Goal: Transaction & Acquisition: Download file/media

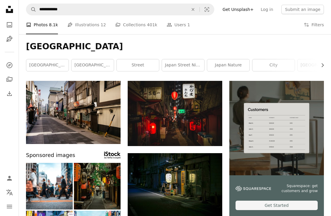
scroll to position [71, 0]
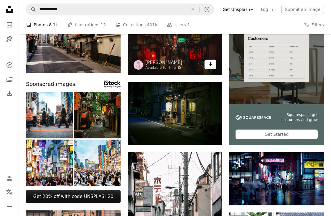
click at [210, 60] on link "Arrow pointing down" at bounding box center [211, 64] width 12 height 9
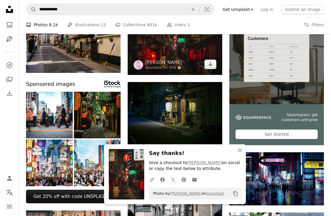
click at [184, 56] on img at bounding box center [175, 42] width 95 height 65
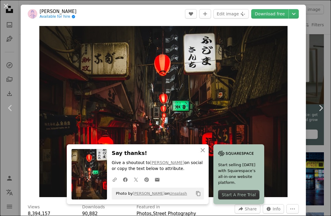
click at [315, 65] on div "An X shape Chevron left Chevron right Denys Nevozhai Available for hire A check…" at bounding box center [165, 108] width 331 height 216
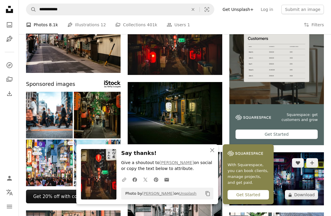
scroll to position [215, 0]
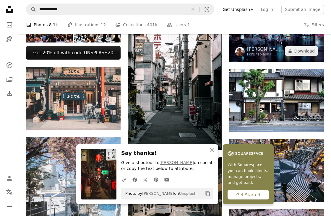
click at [274, 57] on div "For Unsplash+" at bounding box center [264, 54] width 35 height 5
click at [262, 40] on img at bounding box center [276, 35] width 95 height 53
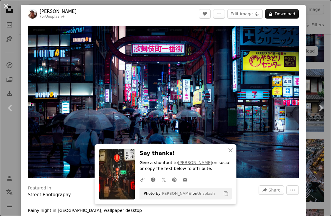
scroll to position [0, 95]
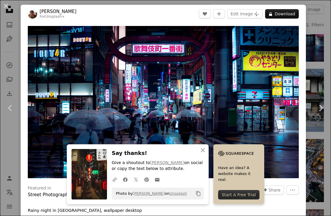
click at [315, 61] on div "An X shape Chevron left Chevron right [PERSON_NAME] For Unsplash+ A heart A plu…" at bounding box center [165, 108] width 331 height 216
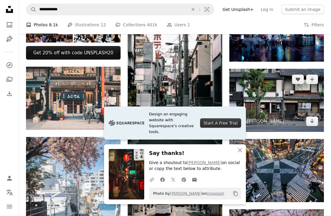
scroll to position [216, 0]
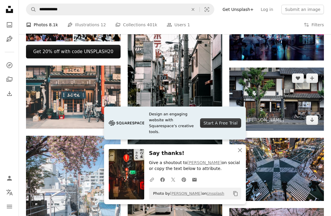
click at [283, 114] on img at bounding box center [276, 99] width 95 height 63
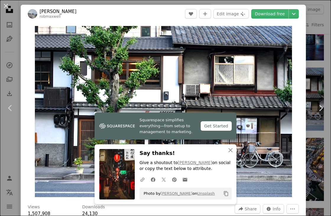
click at [301, 95] on div "Zoom in" at bounding box center [163, 111] width 285 height 177
click at [317, 117] on link "Chevron right" at bounding box center [321, 108] width 21 height 57
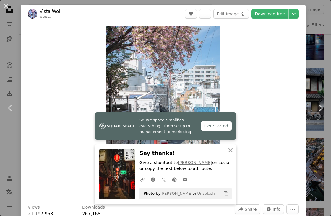
click at [313, 58] on div "An X shape Chevron left Chevron right Vista Wei weista A heart A plus sign Edit…" at bounding box center [165, 108] width 331 height 216
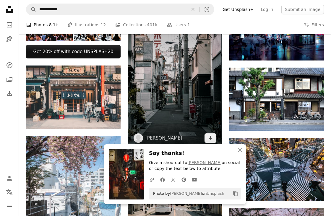
scroll to position [148, 0]
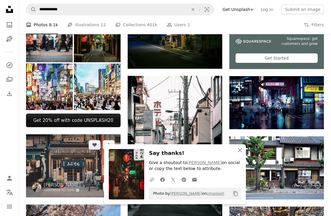
click at [62, 144] on img at bounding box center [73, 166] width 95 height 63
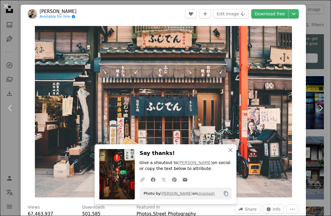
scroll to position [205, 0]
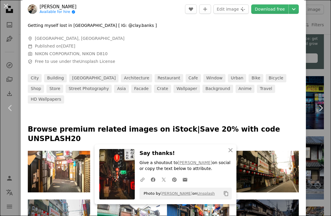
click at [316, 64] on div "An X shape Chevron left Chevron right [PERSON_NAME] Available for hire A checkm…" at bounding box center [165, 108] width 331 height 216
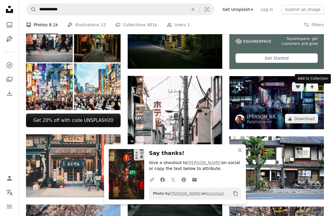
click at [306, 92] on button "A plus sign" at bounding box center [312, 86] width 12 height 9
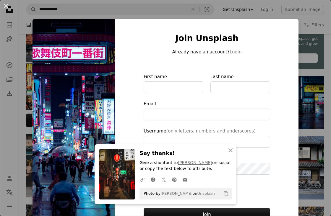
click at [311, 98] on div "An X shape Join Unsplash Already have an account? Login First name Last name Em…" at bounding box center [165, 108] width 331 height 216
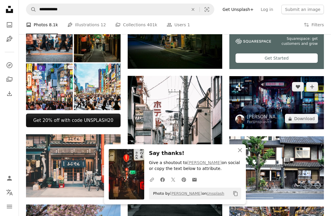
click at [290, 104] on img at bounding box center [276, 102] width 95 height 53
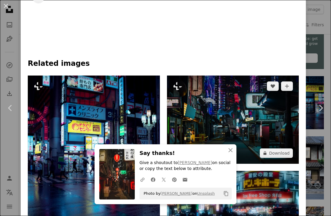
scroll to position [364, 0]
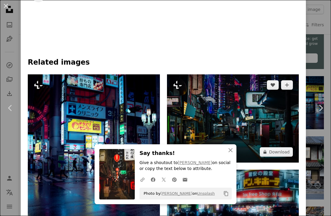
click at [241, 103] on img at bounding box center [233, 119] width 132 height 88
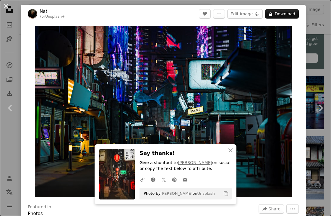
click at [305, 60] on div "Zoom in" at bounding box center [163, 111] width 285 height 177
drag, startPoint x: 313, startPoint y: 62, endPoint x: 310, endPoint y: 68, distance: 6.4
click at [313, 62] on div "An X shape Chevron left Chevron right Nat For Unsplash+ A heart A plus sign Edi…" at bounding box center [165, 108] width 331 height 216
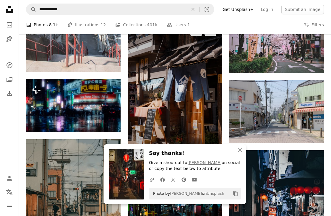
scroll to position [435, 0]
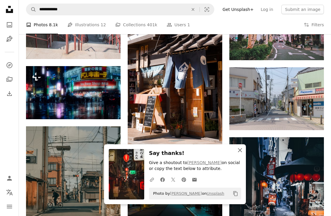
click at [240, 151] on icon "An X shape" at bounding box center [240, 150] width 7 height 7
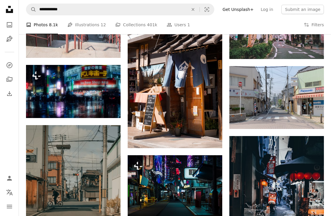
scroll to position [448, 0]
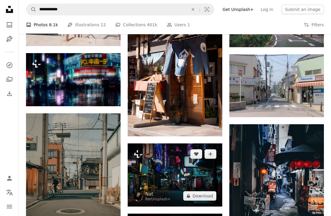
click at [177, 178] on img at bounding box center [175, 175] width 95 height 63
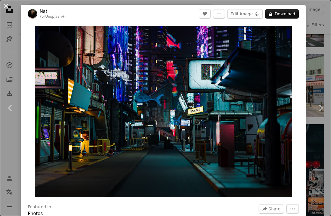
click at [318, 57] on div "An X shape Chevron left Chevron right Nat For Unsplash+ A heart A plus sign Edi…" at bounding box center [165, 108] width 331 height 216
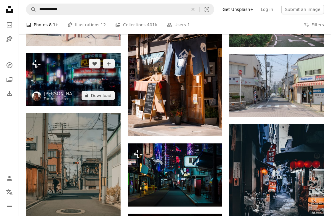
click at [81, 77] on img at bounding box center [73, 79] width 95 height 53
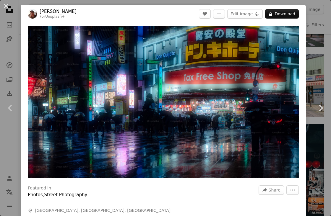
click at [312, 80] on link "Chevron right" at bounding box center [321, 108] width 21 height 57
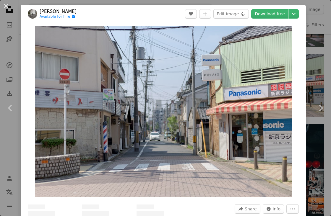
scroll to position [145, 0]
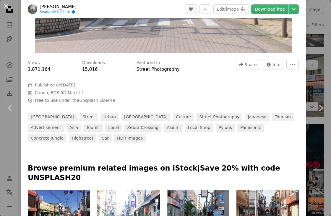
click at [317, 61] on div "An X shape Chevron left Chevron right [PERSON_NAME] Available for hire A checkm…" at bounding box center [165, 108] width 331 height 216
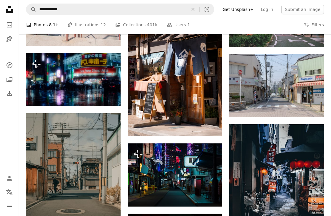
scroll to position [607, 0]
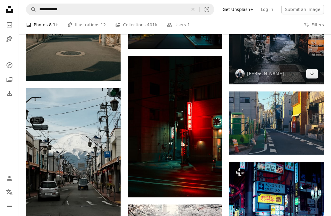
click at [291, 58] on img at bounding box center [276, 25] width 95 height 118
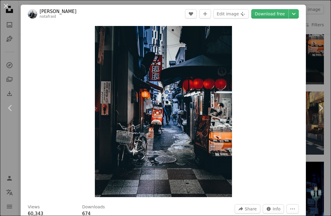
click at [311, 52] on div "An X shape Chevron left Chevron right [PERSON_NAME] notafraid A heart A plus si…" at bounding box center [165, 108] width 331 height 216
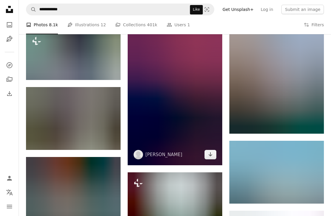
scroll to position [1067, 0]
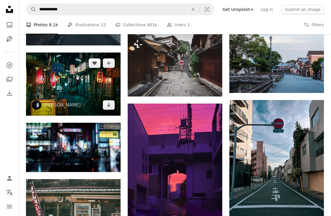
click at [74, 89] on img at bounding box center [73, 84] width 95 height 63
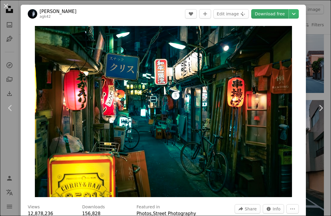
click at [279, 14] on link "Download free" at bounding box center [269, 13] width 37 height 9
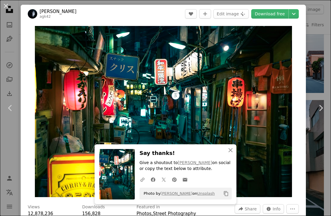
drag, startPoint x: 324, startPoint y: 20, endPoint x: 317, endPoint y: 16, distance: 7.8
click at [324, 20] on div "An X shape Chevron left Chevron right [PERSON_NAME] agk42 A heart A plus sign E…" at bounding box center [165, 108] width 331 height 216
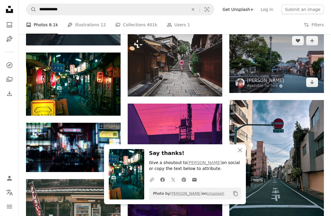
click at [248, 64] on img at bounding box center [276, 61] width 95 height 63
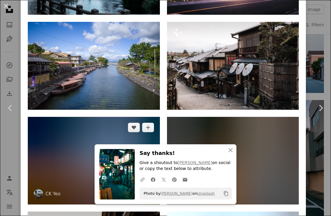
scroll to position [636, 0]
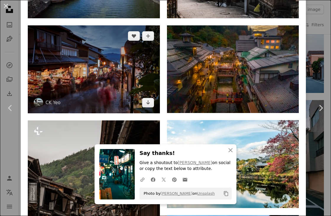
drag, startPoint x: 111, startPoint y: 37, endPoint x: 105, endPoint y: 35, distance: 6.0
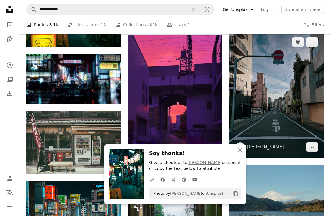
scroll to position [1303, 0]
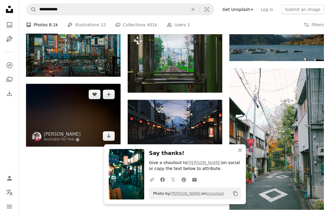
click at [54, 116] on img at bounding box center [73, 115] width 95 height 63
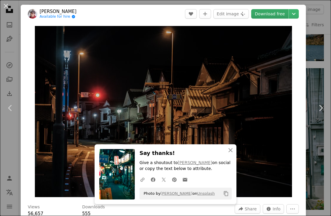
click at [278, 15] on link "Download free" at bounding box center [269, 13] width 37 height 9
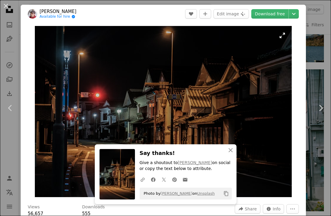
click at [315, 46] on div "An X shape Chevron left Chevron right [PERSON_NAME] Available for hire A checkm…" at bounding box center [165, 108] width 331 height 216
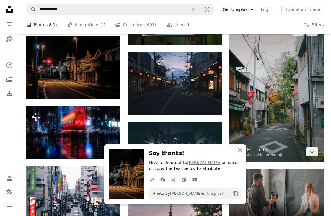
scroll to position [1353, 0]
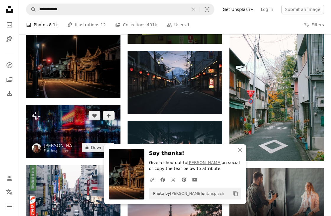
drag, startPoint x: 315, startPoint y: 46, endPoint x: 77, endPoint y: 119, distance: 248.4
click at [77, 119] on img at bounding box center [73, 131] width 95 height 53
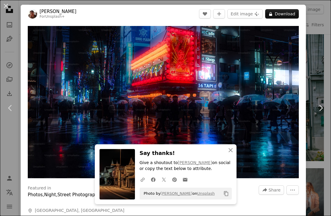
click at [315, 64] on div "An X shape Chevron left Chevron right [PERSON_NAME] For Unsplash+ A heart A plu…" at bounding box center [165, 108] width 331 height 216
